Goal: Task Accomplishment & Management: Complete application form

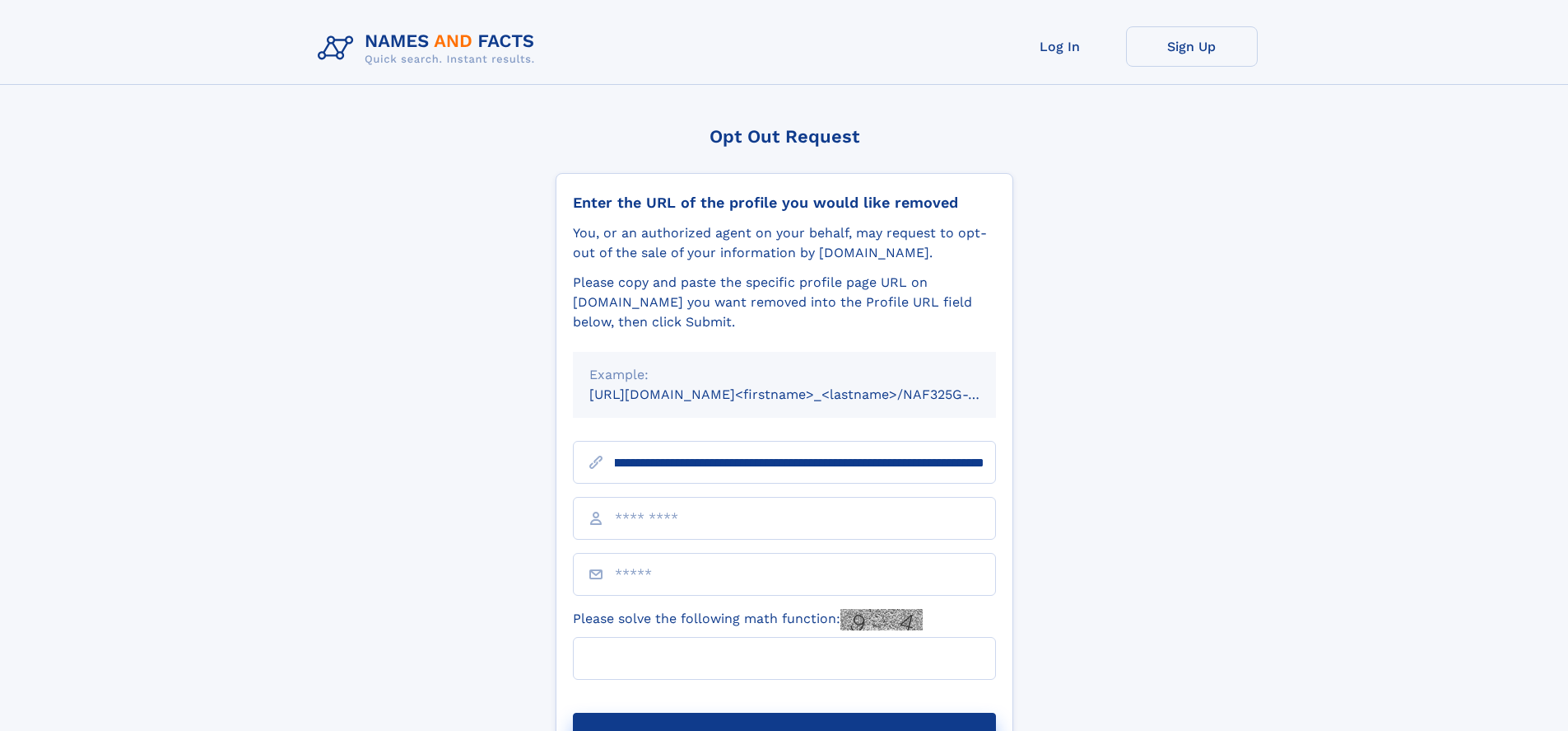
scroll to position [0, 181]
type input "**********"
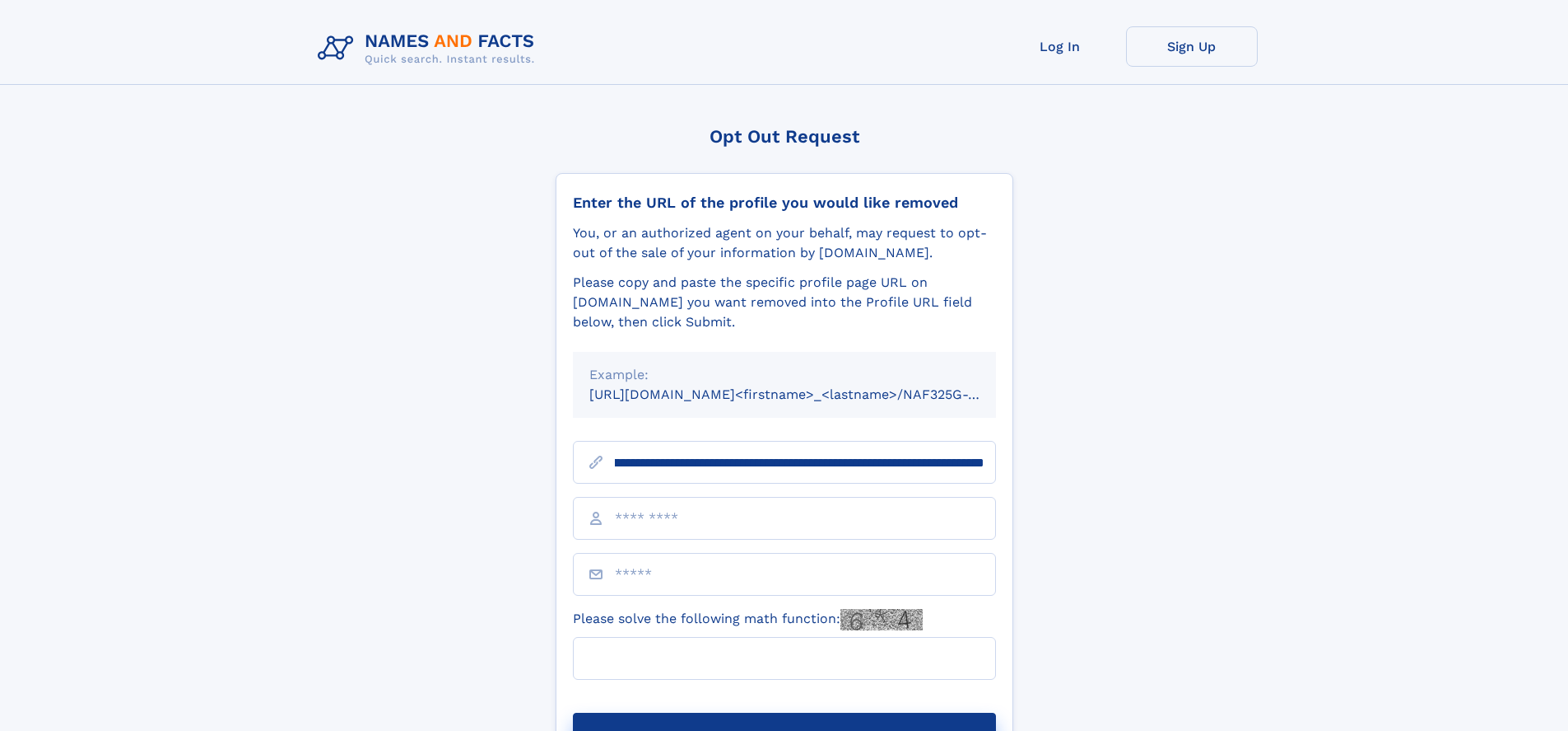
scroll to position [0, 181]
type input "**********"
